Goal: Task Accomplishment & Management: Manage account settings

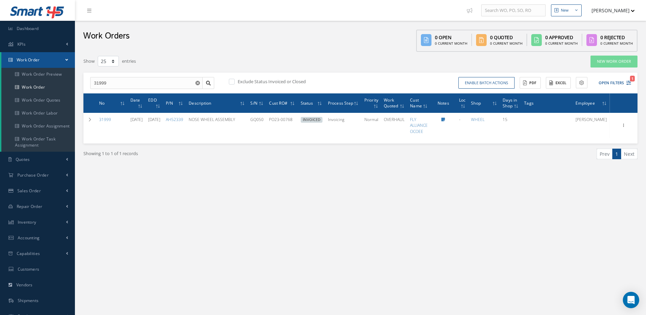
select select "25"
click at [28, 222] on span "Inventory" at bounding box center [27, 222] width 19 height 6
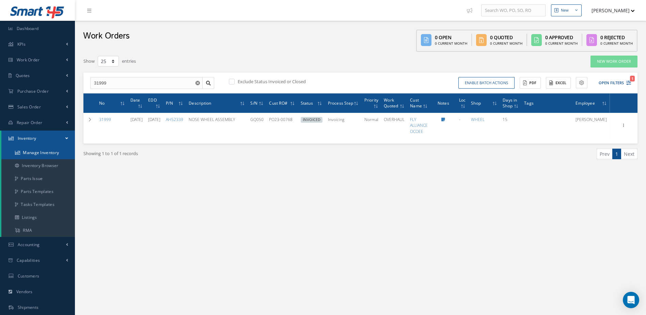
click at [36, 151] on link "Manage Inventory" at bounding box center [38, 152] width 74 height 13
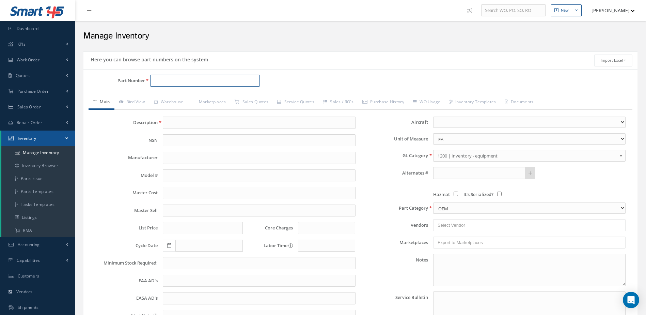
click at [190, 75] on input "Part Number" at bounding box center [205, 81] width 110 height 12
type input "3-1508"
click at [218, 97] on span "MAIN WHEEL ASSY" at bounding box center [265, 98] width 102 height 7
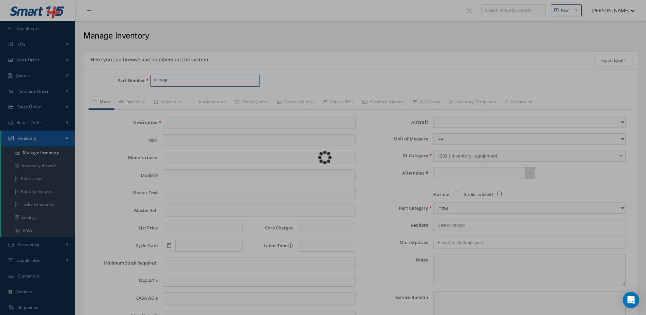
type input "MAIN WHEEL ASSY"
type input "3500.00"
type input "4000.00"
type input "5800.00"
type input "0.00"
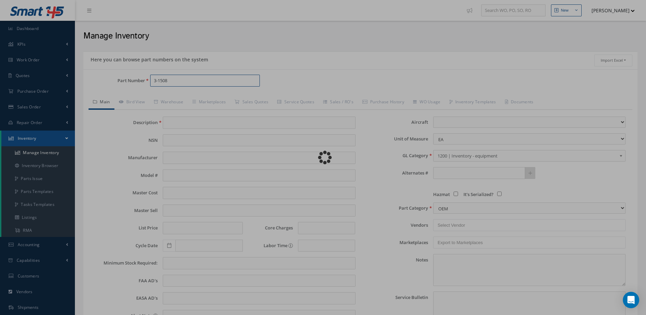
select select
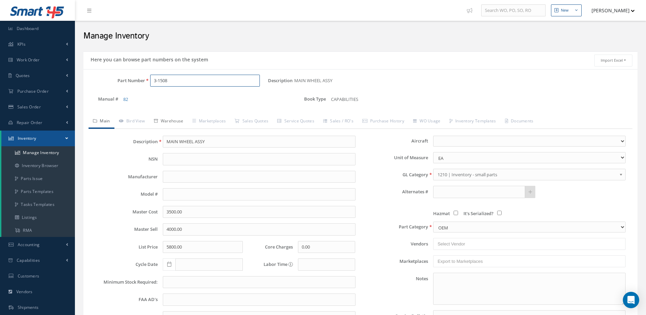
type input "3-1508"
click at [176, 118] on link "Warehouse" at bounding box center [169, 121] width 38 height 14
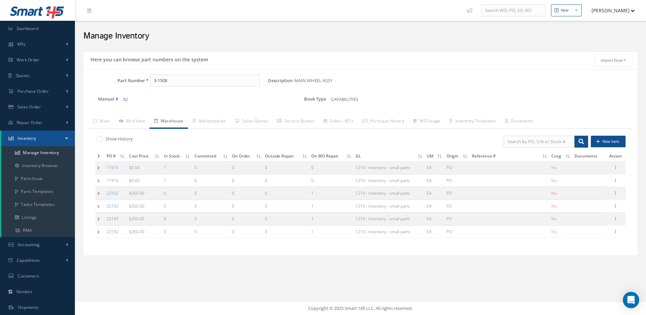
click at [98, 154] on icon at bounding box center [98, 156] width 3 height 4
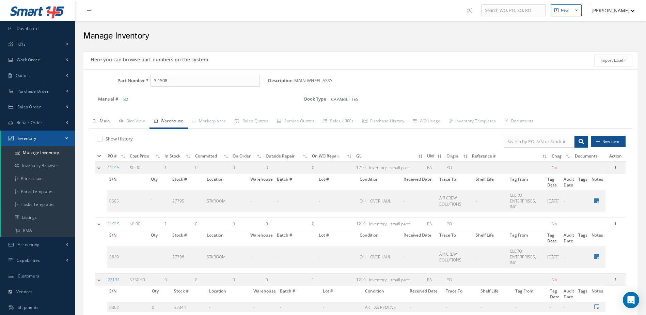
click at [102, 121] on link "Main" at bounding box center [102, 121] width 26 height 14
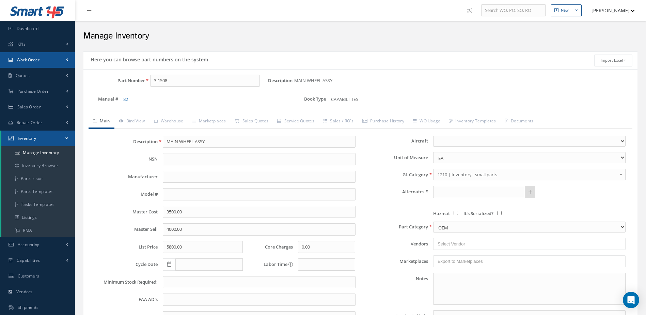
click at [48, 58] on link "Work Order" at bounding box center [37, 60] width 75 height 16
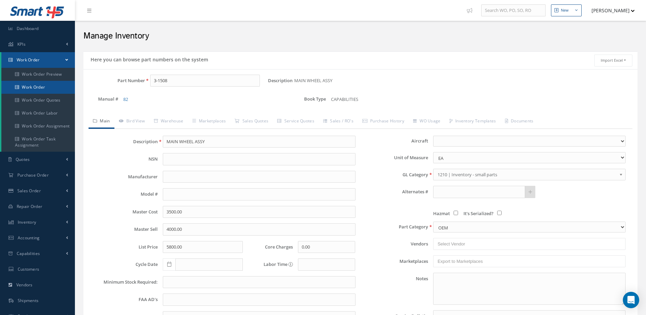
click at [44, 82] on link "Work Order" at bounding box center [38, 87] width 74 height 13
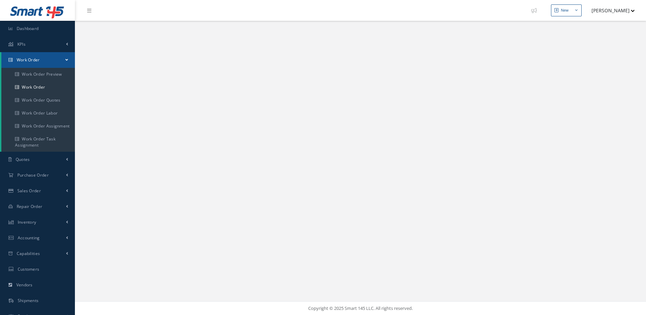
select select "25"
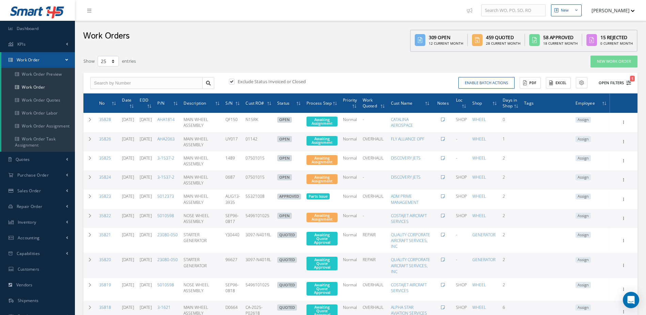
click at [628, 82] on icon "1" at bounding box center [628, 82] width 5 height 5
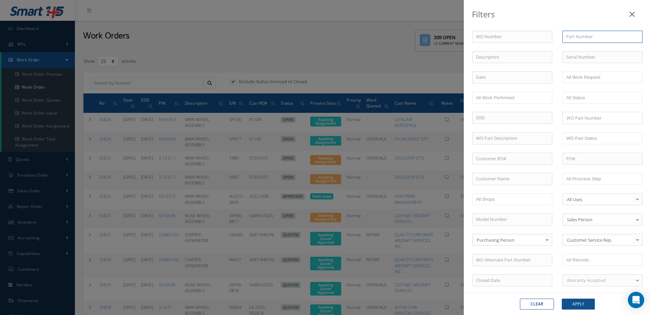
click at [581, 34] on input "text" at bounding box center [603, 37] width 80 height 12
type input "3-1508"
click at [571, 304] on button "Apply" at bounding box center [578, 303] width 33 height 11
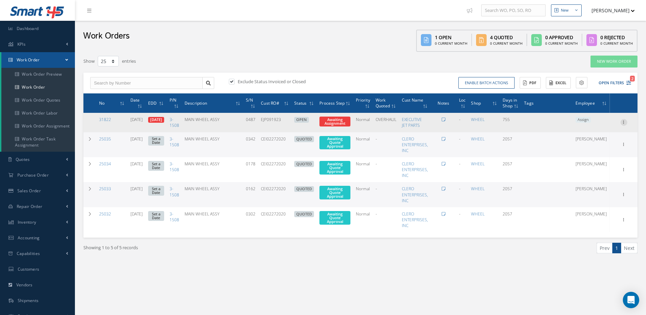
click at [624, 120] on icon at bounding box center [624, 121] width 7 height 5
click at [592, 135] on link "Edit" at bounding box center [593, 135] width 54 height 9
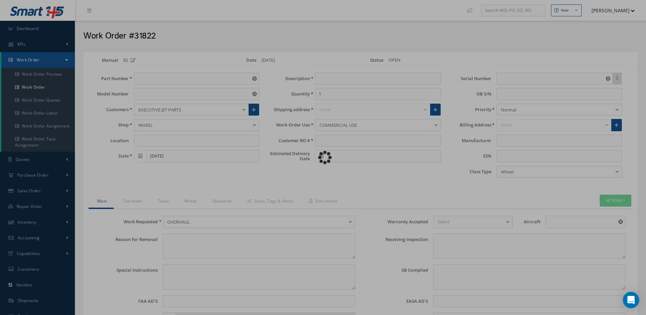
type input "3-1508"
type input "HAWKER"
type input "09/21/2023"
type input "MAIN WHEEL ASSY"
type input "EJP091923"
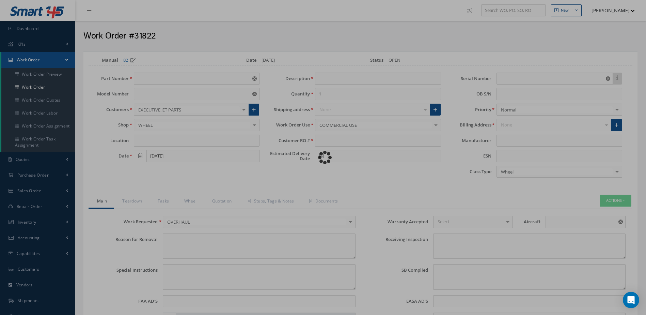
type input "10/03/2023"
type input "0487"
type textarea "NONE"
type textarea "PLEASE SEE R.O. FOR DETAILS"
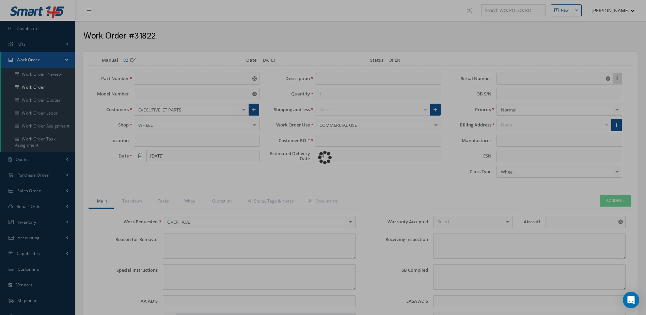
type input "NONE"
type input "H125-800/900"
type textarea "NO VISUAL DAMAGE"
type textarea "NONE"
type input "NONE"
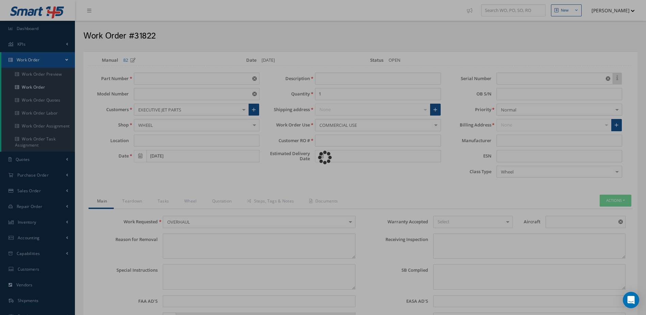
type input "WHITE"
type input "."
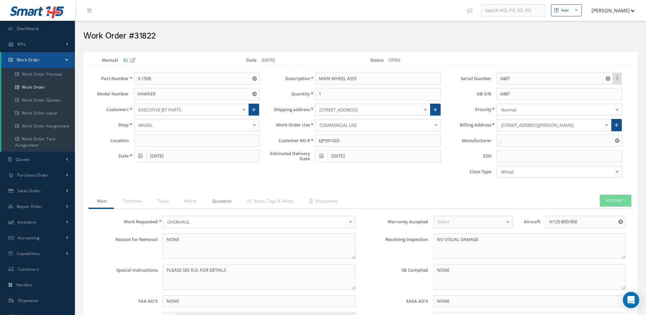
click at [227, 202] on link "Quotation" at bounding box center [221, 202] width 35 height 14
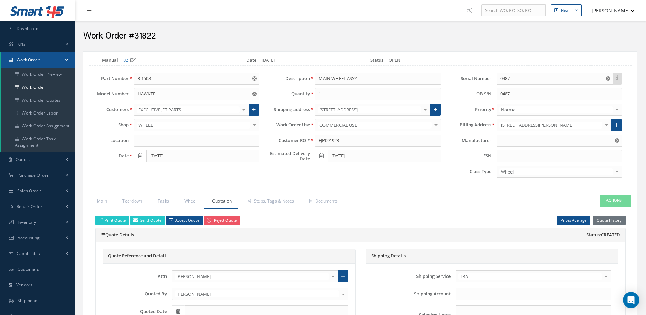
select select "25"
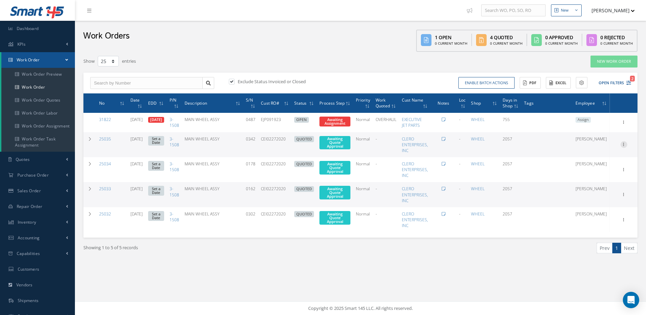
click at [625, 143] on icon at bounding box center [624, 143] width 7 height 5
click at [589, 157] on link "Edit" at bounding box center [593, 157] width 54 height 9
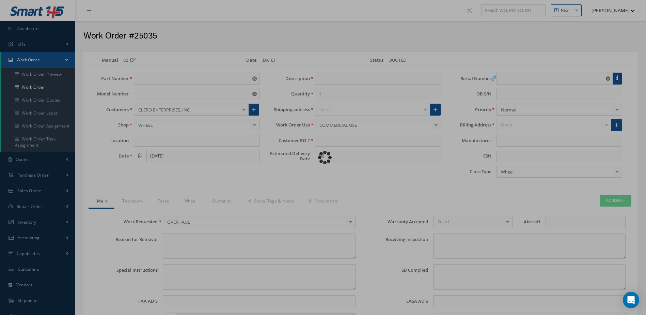
type input "3-1508"
type input "N/A"
type input "02/27/2020"
type input "MAIN WHEEL ASSY"
type input "CEI02272020"
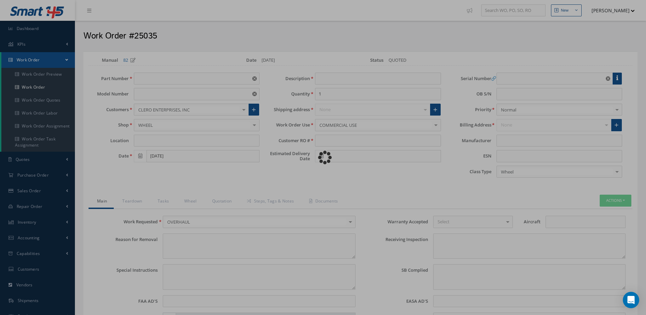
type input "0342"
type textarea "NONE"
type textarea "PLEASE SEE R.O. FOR DETAILS"
type textarea "NO VISUAL DAMAGE"
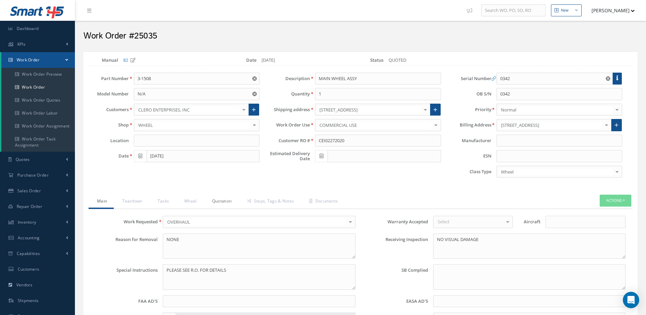
click at [227, 200] on link "Quotation" at bounding box center [221, 202] width 35 height 14
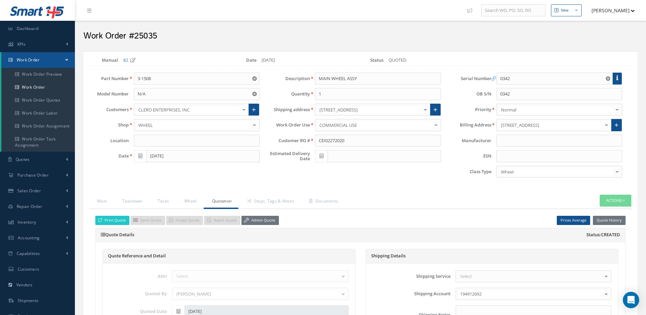
select select "25"
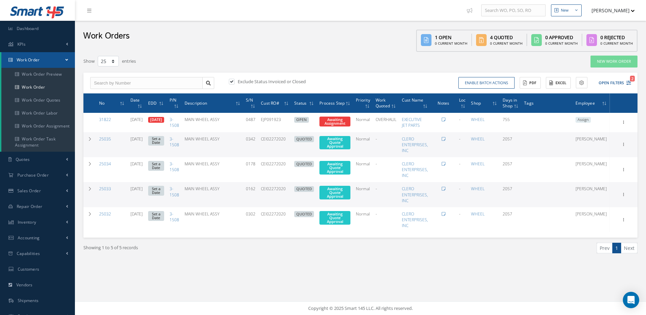
click at [234, 81] on label at bounding box center [235, 81] width 2 height 6
click at [233, 81] on input "checkbox" at bounding box center [231, 82] width 4 height 4
checkbox input "false"
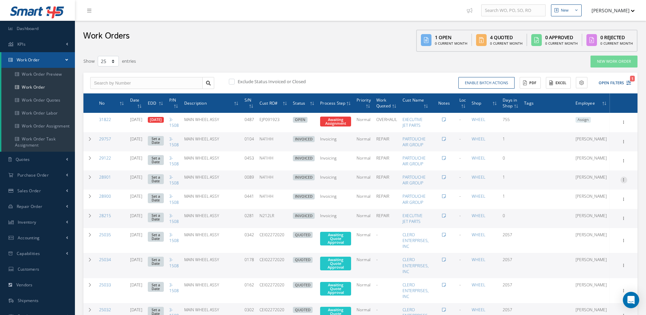
click at [623, 178] on icon at bounding box center [624, 178] width 7 height 5
click at [595, 190] on link "Edit" at bounding box center [593, 193] width 54 height 9
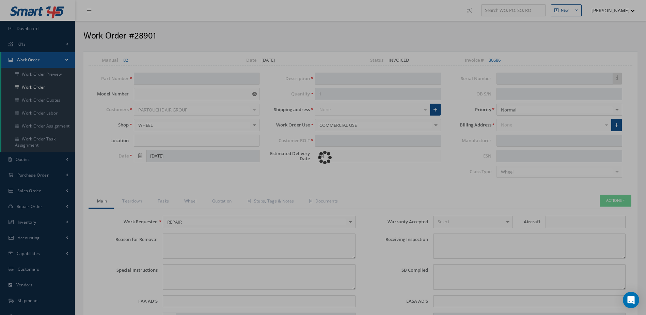
type input "3-1508"
type input "HAWKER"
type input "04/06/2022"
type input "MAIN WHEEL ASSY"
type input "N41HH"
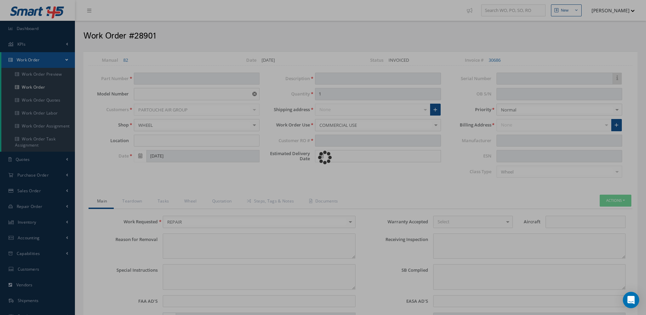
type input "0089"
type input "0104"
type textarea "NONE"
type textarea "CUSTOMER SUPPLIED TIRE"
type input "NONE"
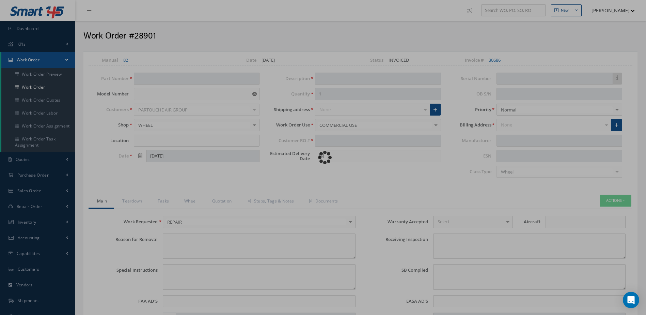
type textarea "NO VISUAL DAMAGE"
type textarea "NONE"
type input "NONE"
type input "WHITE"
type textarea "ITEM REPAIRED IN REFERENCE WITH CMM ATA 32-45-73 , REVISION 2 , ISSUED Dec 10, …"
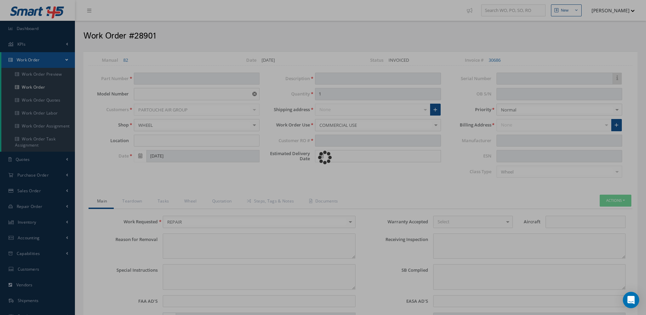
type input "04/07/2022"
type input "."
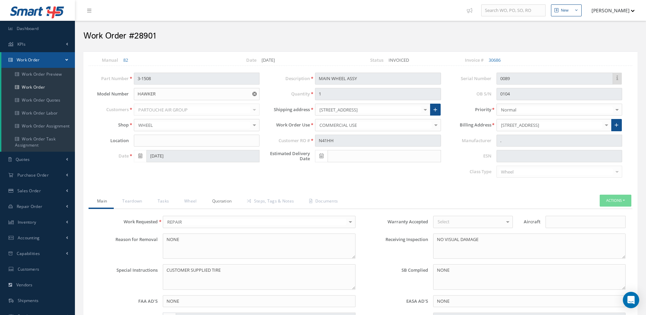
click at [219, 200] on link "Quotation" at bounding box center [221, 202] width 35 height 14
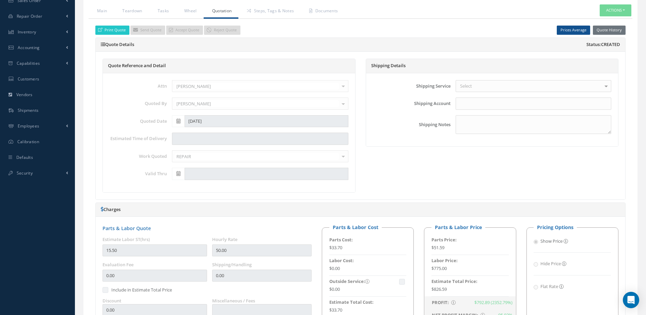
scroll to position [68, 0]
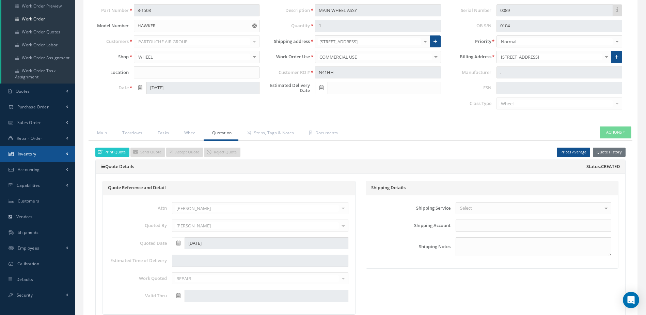
click at [49, 149] on link "Inventory" at bounding box center [37, 154] width 75 height 16
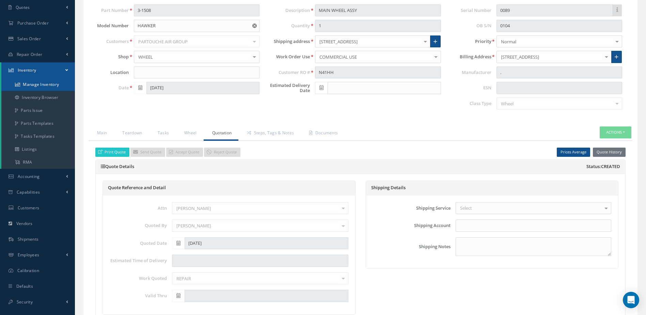
click at [46, 83] on link "Manage Inventory" at bounding box center [38, 84] width 74 height 13
